Goal: Task Accomplishment & Management: Use online tool/utility

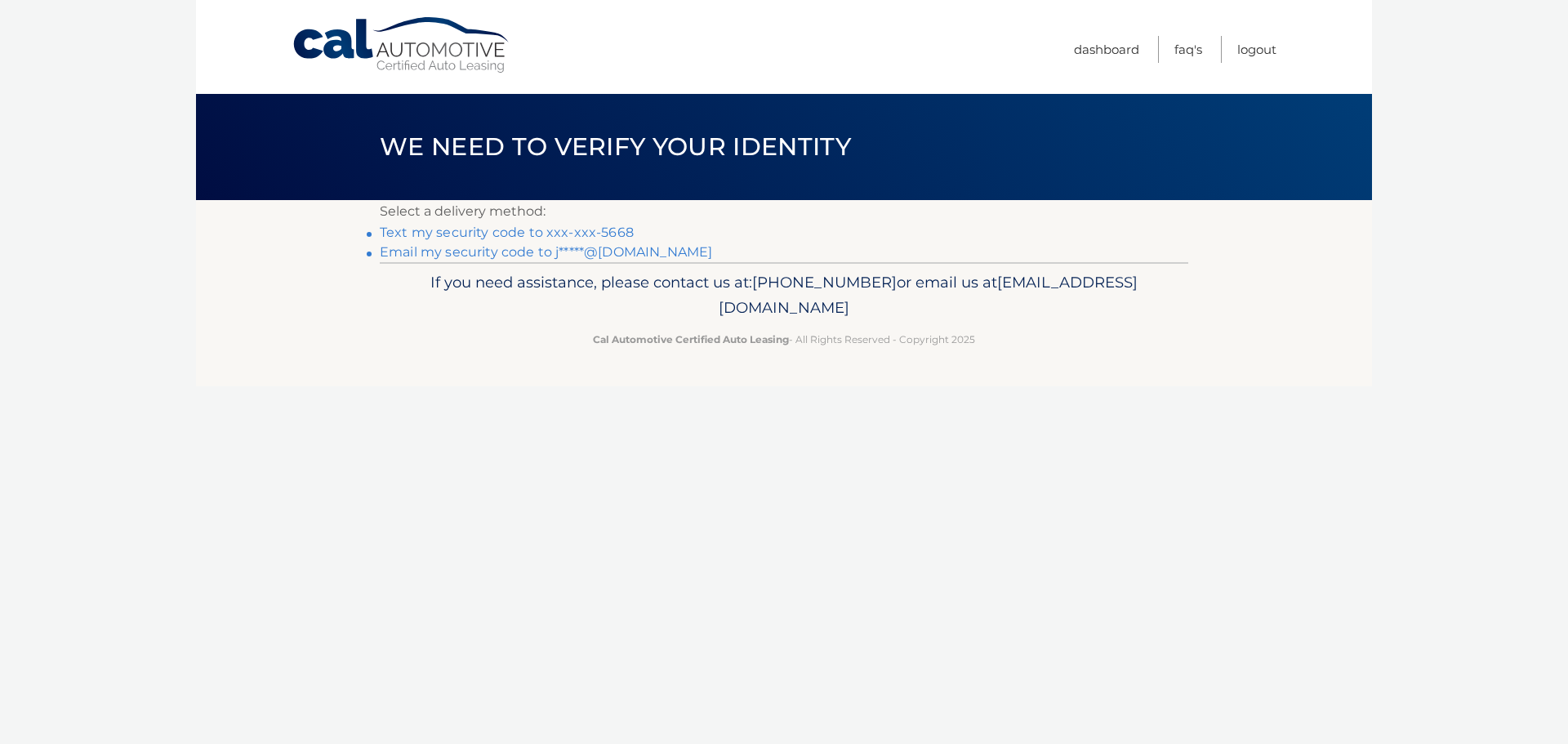
click at [553, 233] on link "Text my security code to xxx-xxx-5668" at bounding box center [507, 232] width 254 height 15
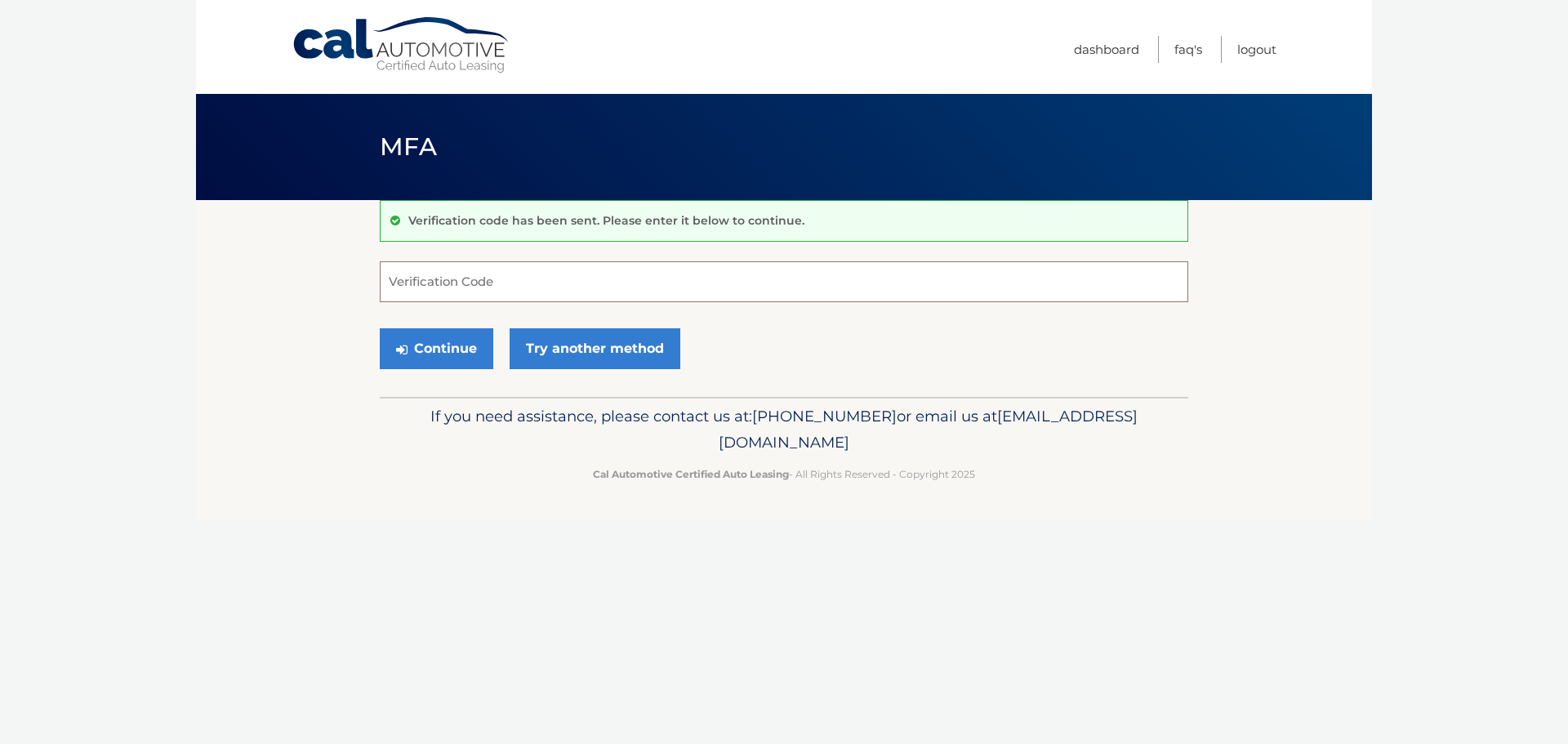
click at [478, 301] on input "Verification Code" at bounding box center [784, 282] width 808 height 41
type input "093440"
click at [380, 329] on button "Continue" at bounding box center [436, 349] width 113 height 41
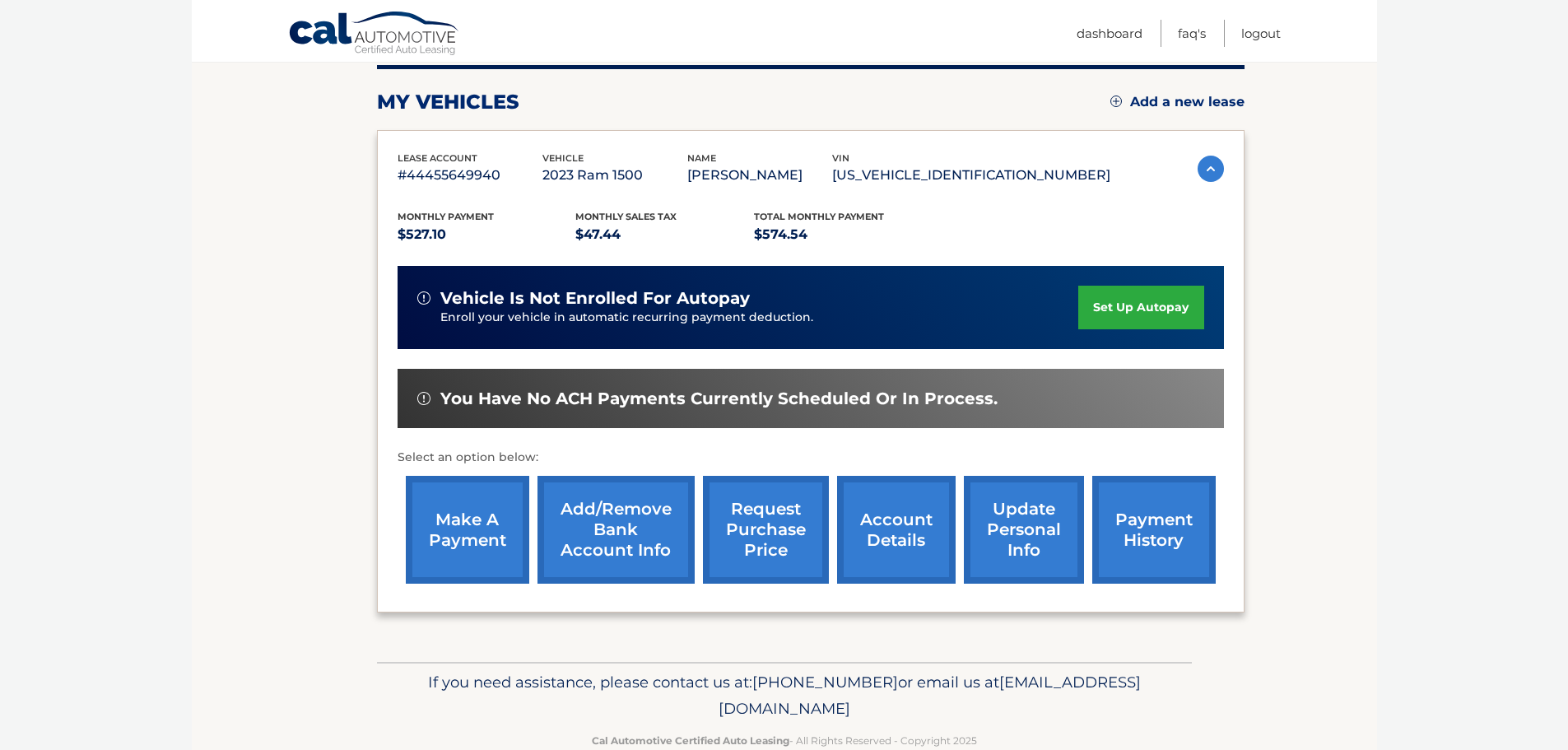
scroll to position [247, 0]
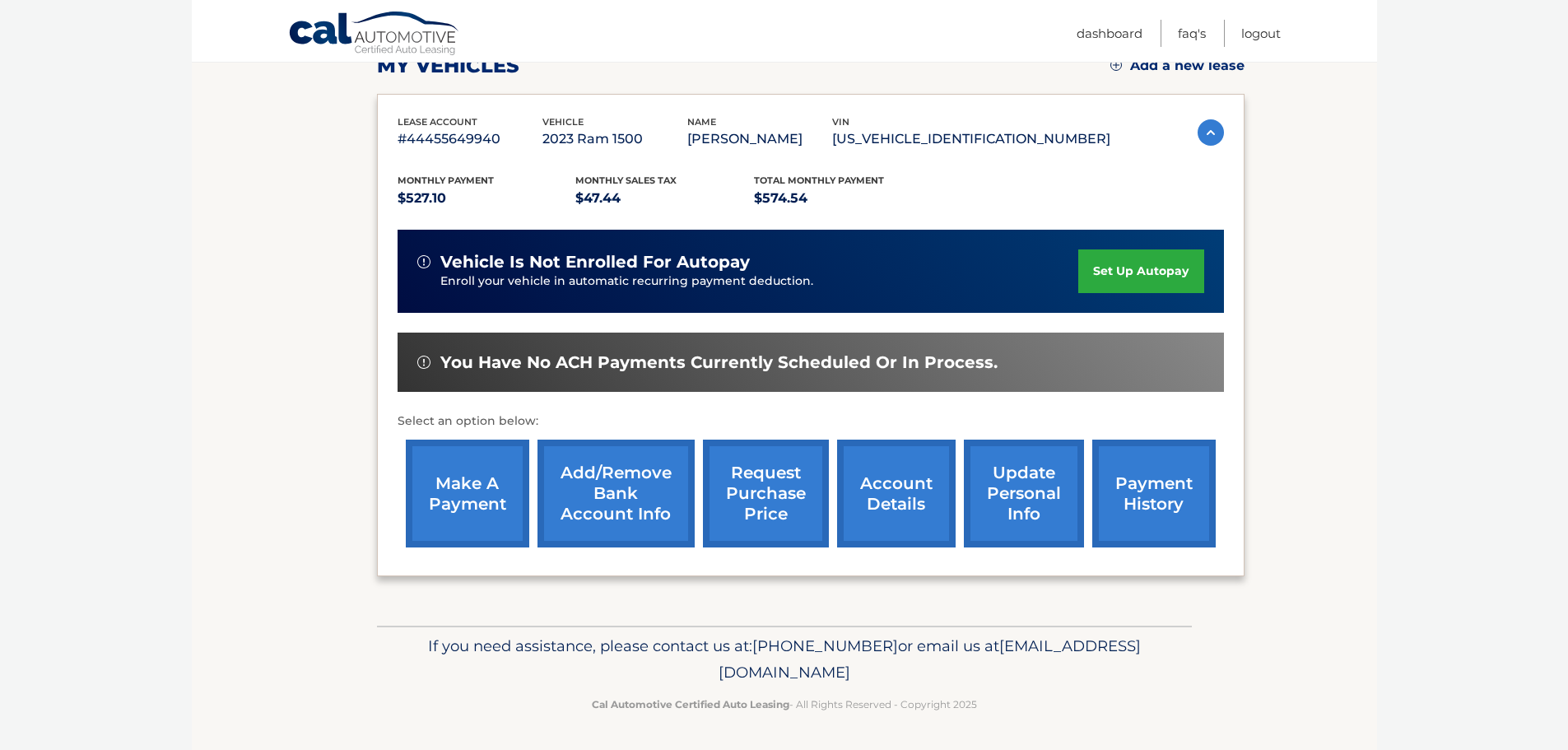
click at [509, 525] on link "make a payment" at bounding box center [468, 493] width 124 height 108
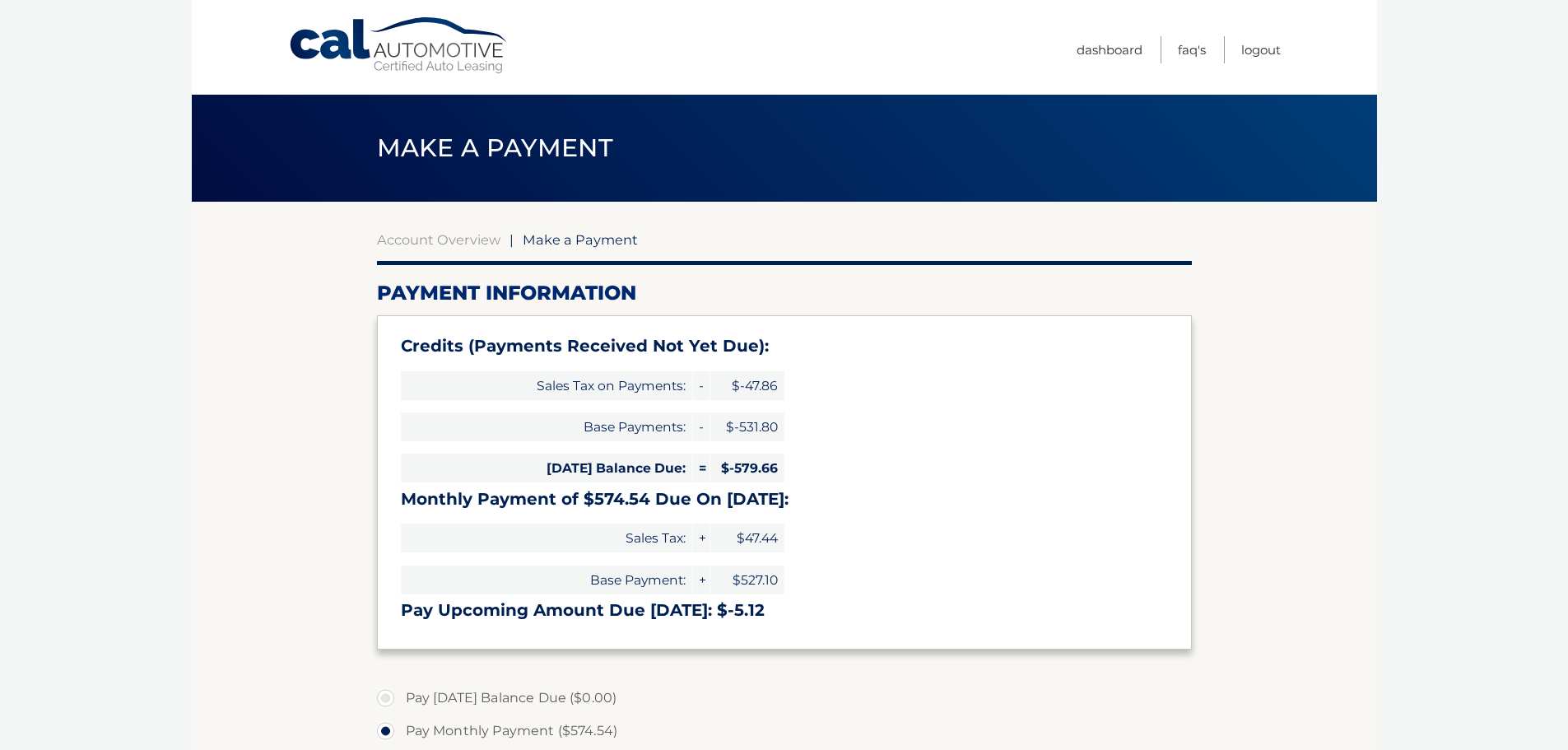
select select "NjhmNTRlMGYtMjRiOC00NWEwLWI4NzMtY2E1MDg2MjFhYzM1"
